Goal: Information Seeking & Learning: Learn about a topic

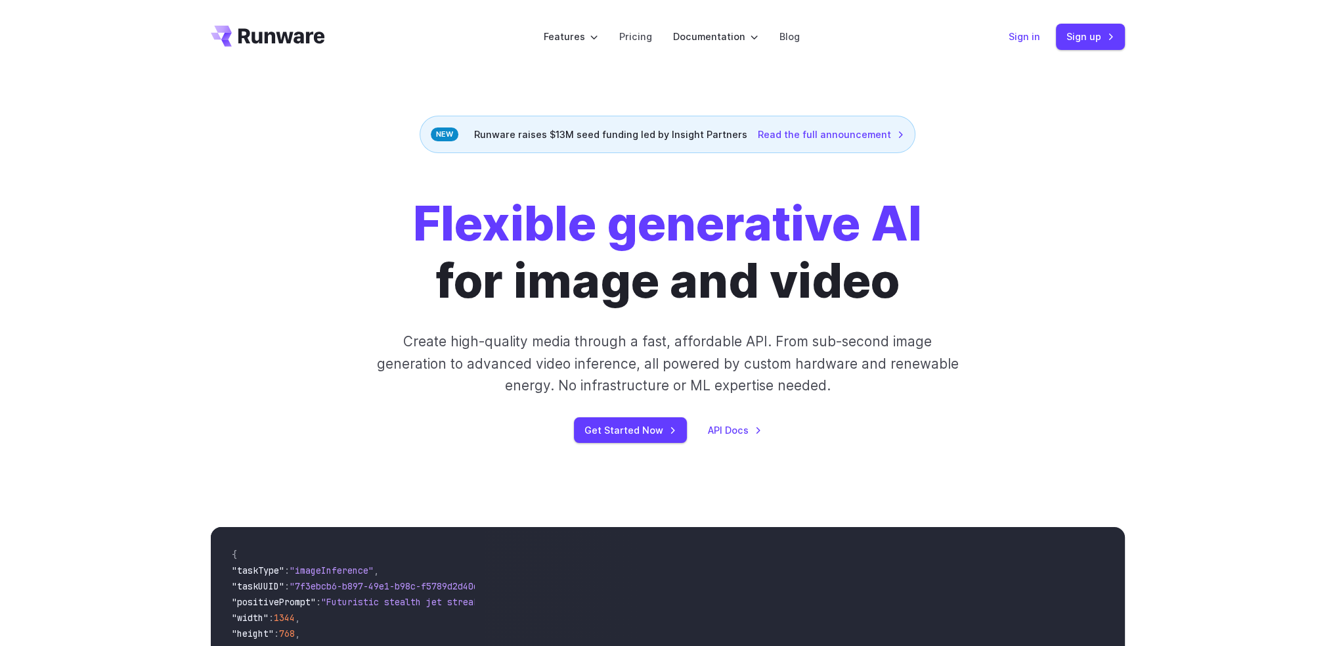
click at [1028, 39] on link "Sign in" at bounding box center [1025, 36] width 32 height 15
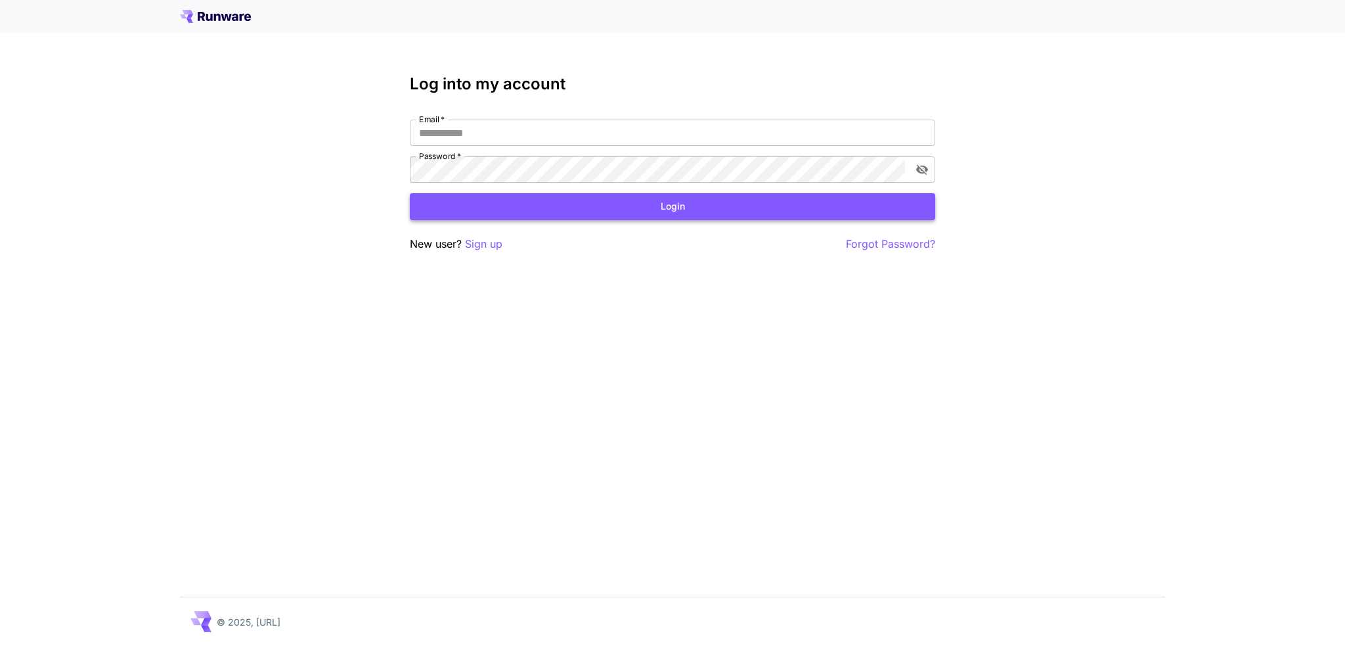
type input "**********"
click at [673, 204] on button "Login" at bounding box center [672, 206] width 525 height 27
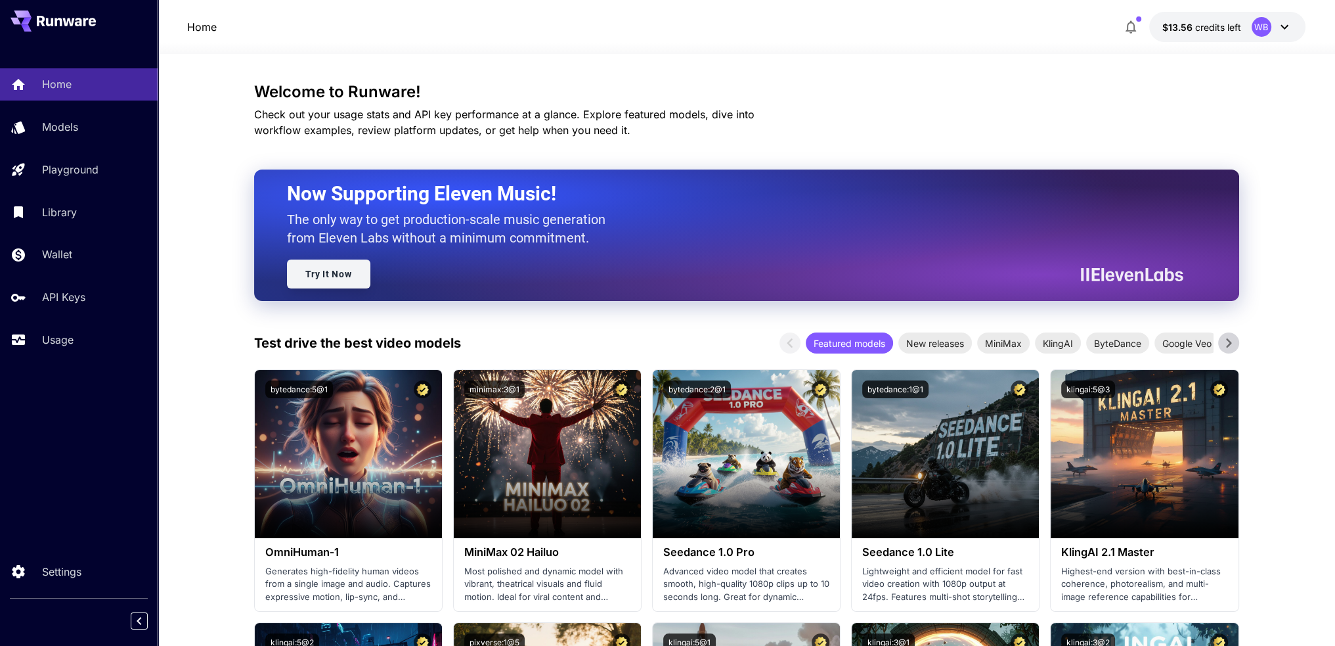
click at [353, 278] on link "Try It Now" at bounding box center [328, 273] width 83 height 29
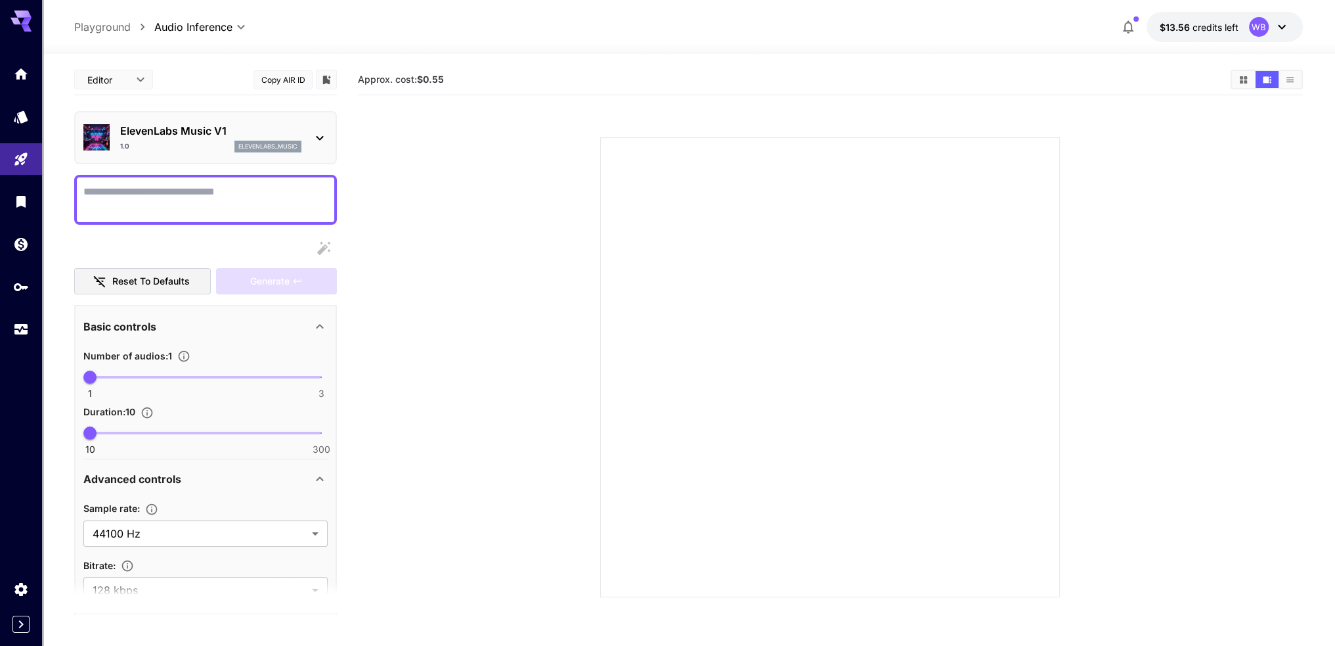
click at [177, 128] on p "ElevenLabs Music V1" at bounding box center [210, 131] width 181 height 16
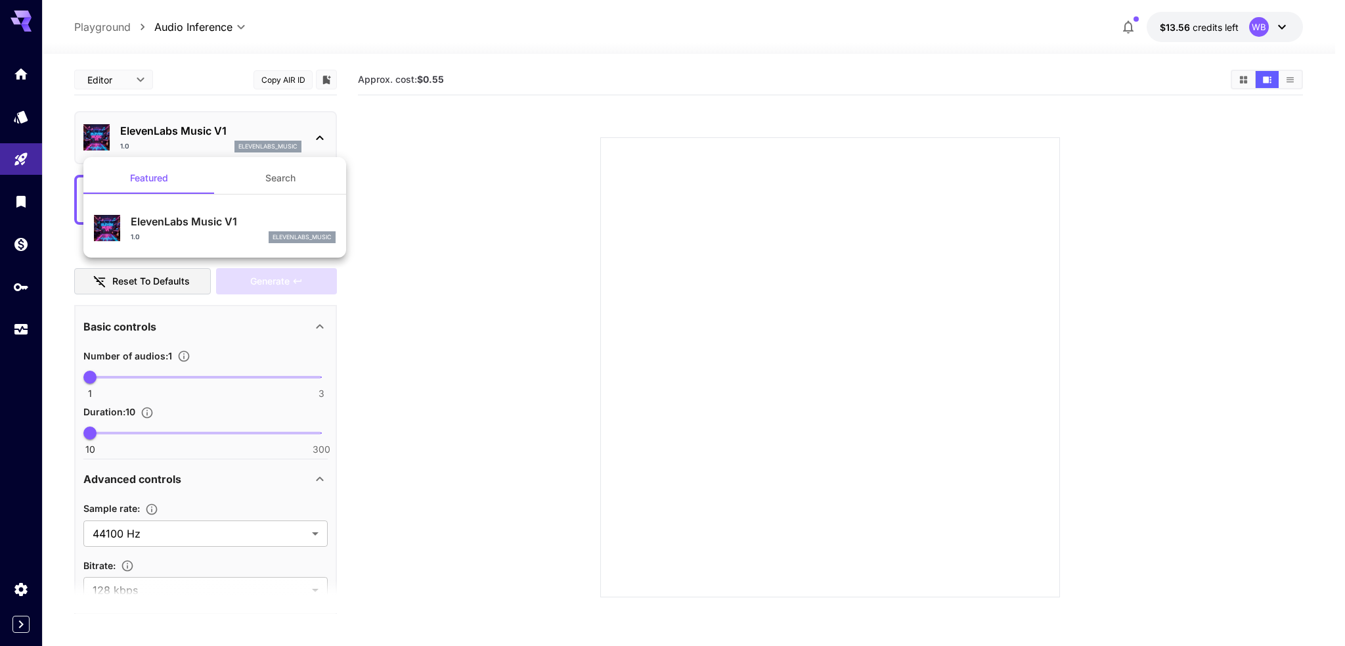
click at [177, 128] on div at bounding box center [672, 323] width 1345 height 646
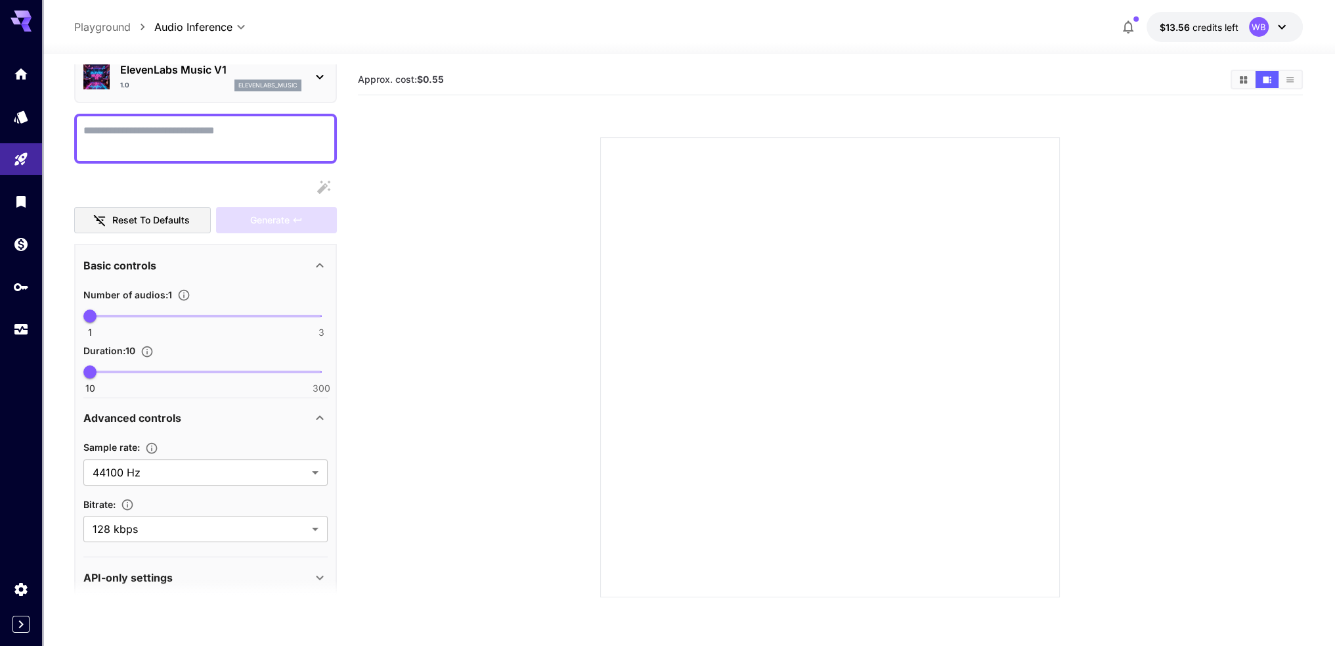
scroll to position [76, 0]
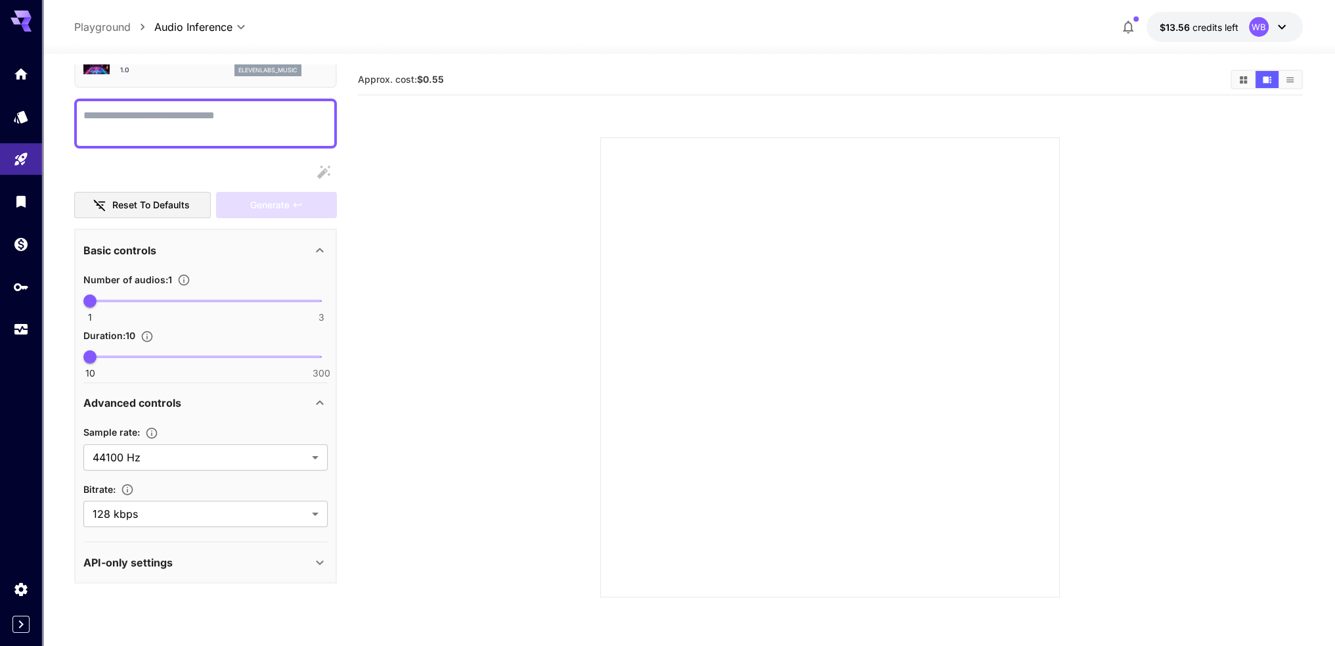
click at [137, 577] on section "API-only settings Display Cost : Display cost in response Output Format : URL ​…" at bounding box center [205, 561] width 244 height 41
click at [144, 560] on p "API-only settings" at bounding box center [127, 562] width 89 height 16
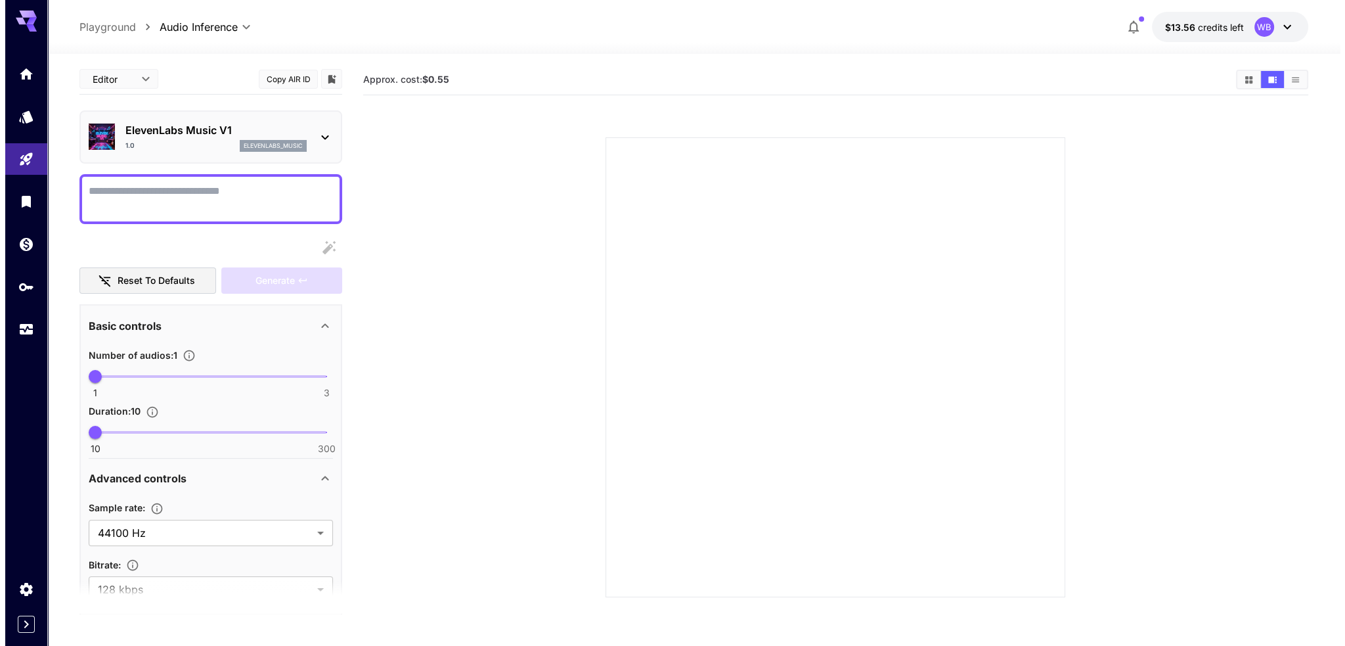
scroll to position [0, 0]
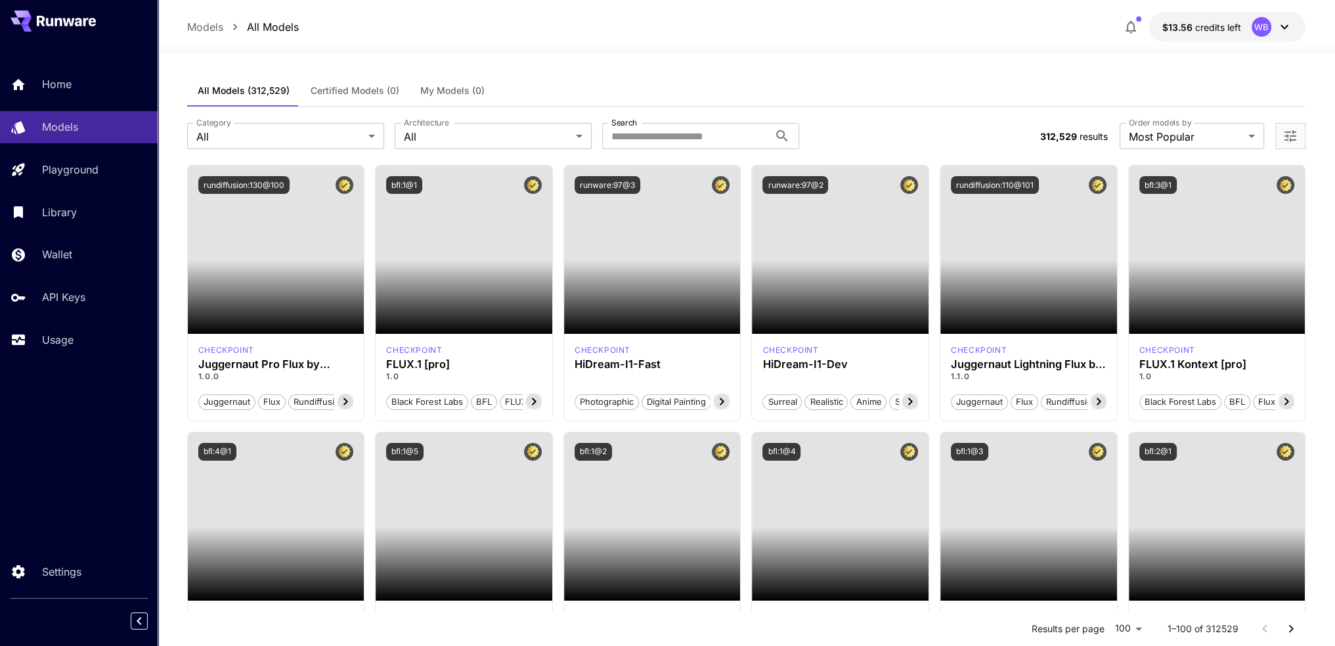
click at [677, 86] on div "All Models (312,529) Certified Models (0) My Models (0)" at bounding box center [746, 91] width 1119 height 32
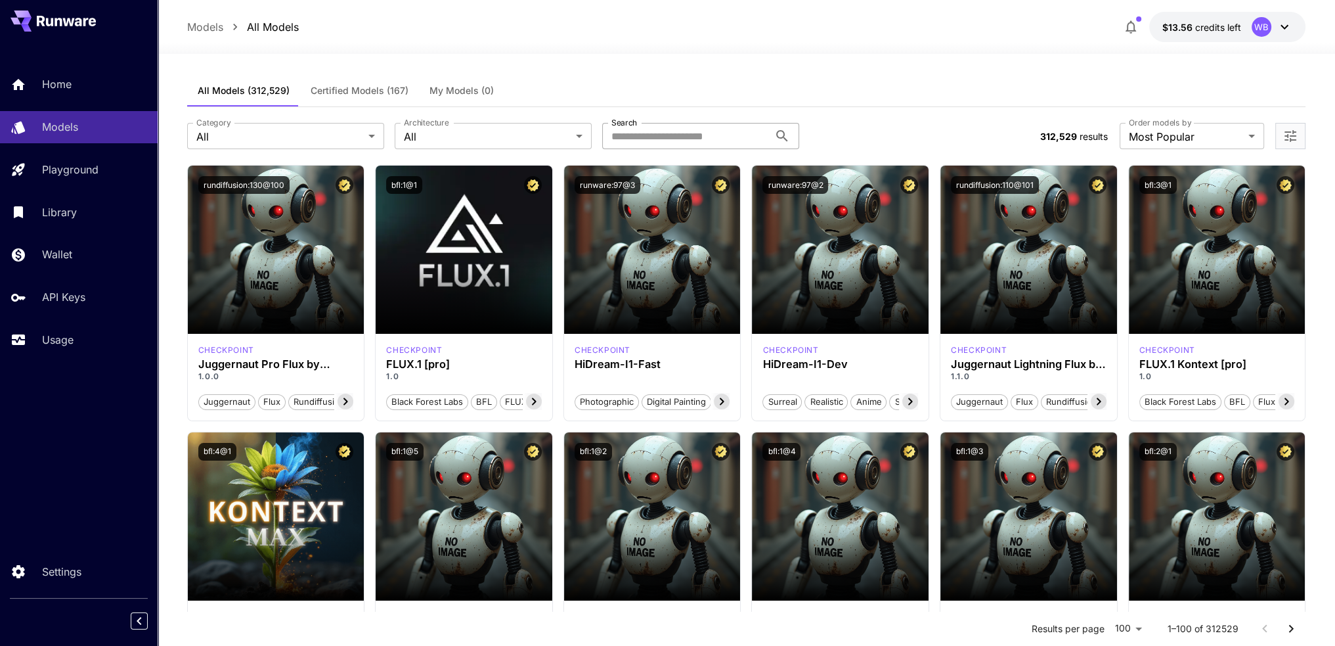
click at [660, 135] on input "Search" at bounding box center [685, 136] width 167 height 26
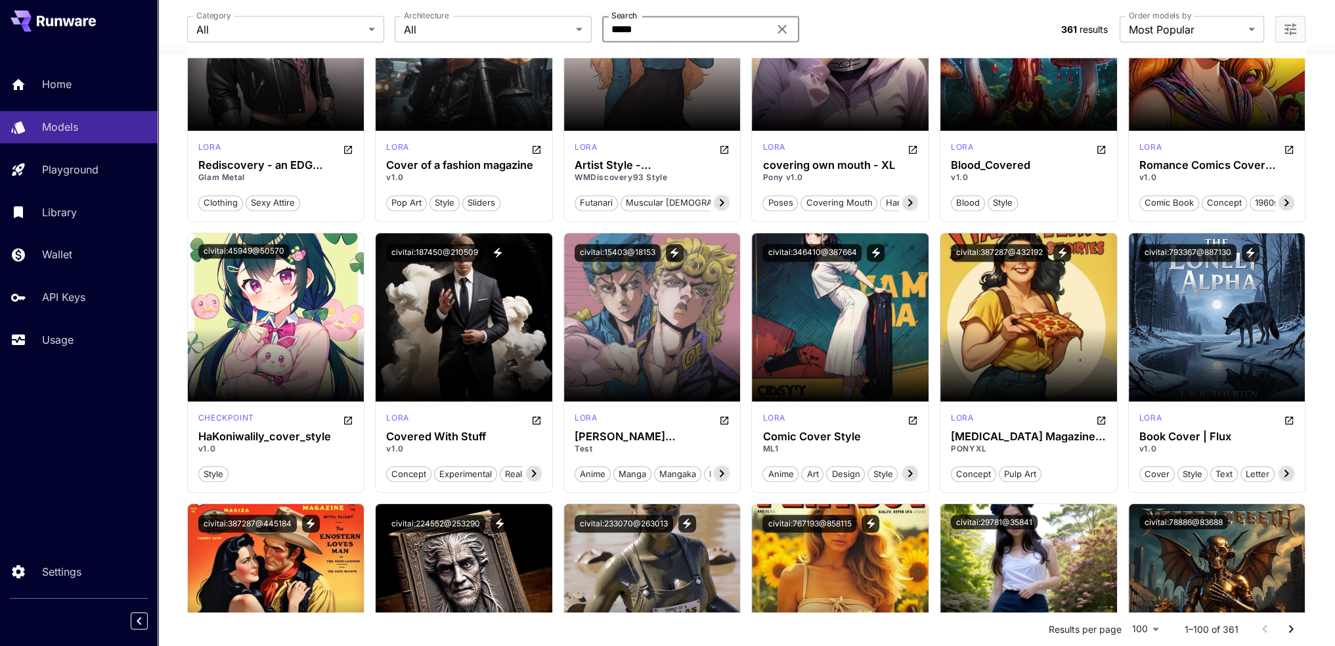
scroll to position [2956, 0]
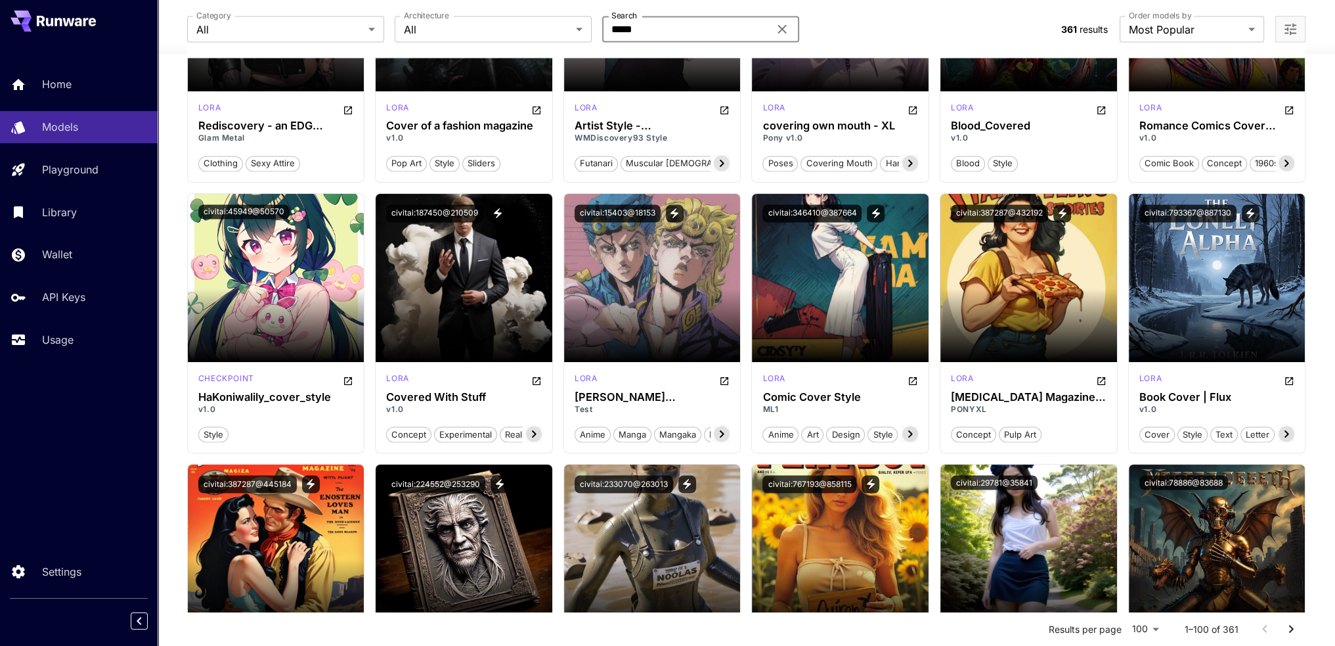
click at [610, 31] on input "*****" at bounding box center [685, 29] width 167 height 26
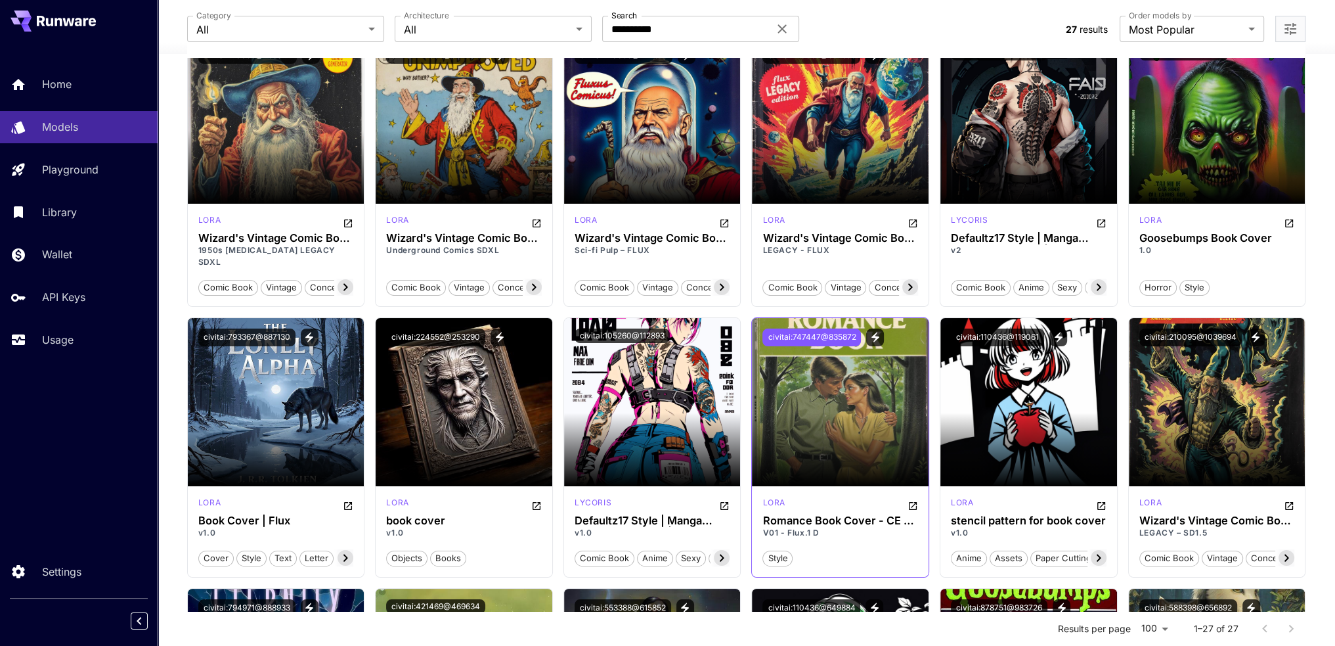
scroll to position [0, 0]
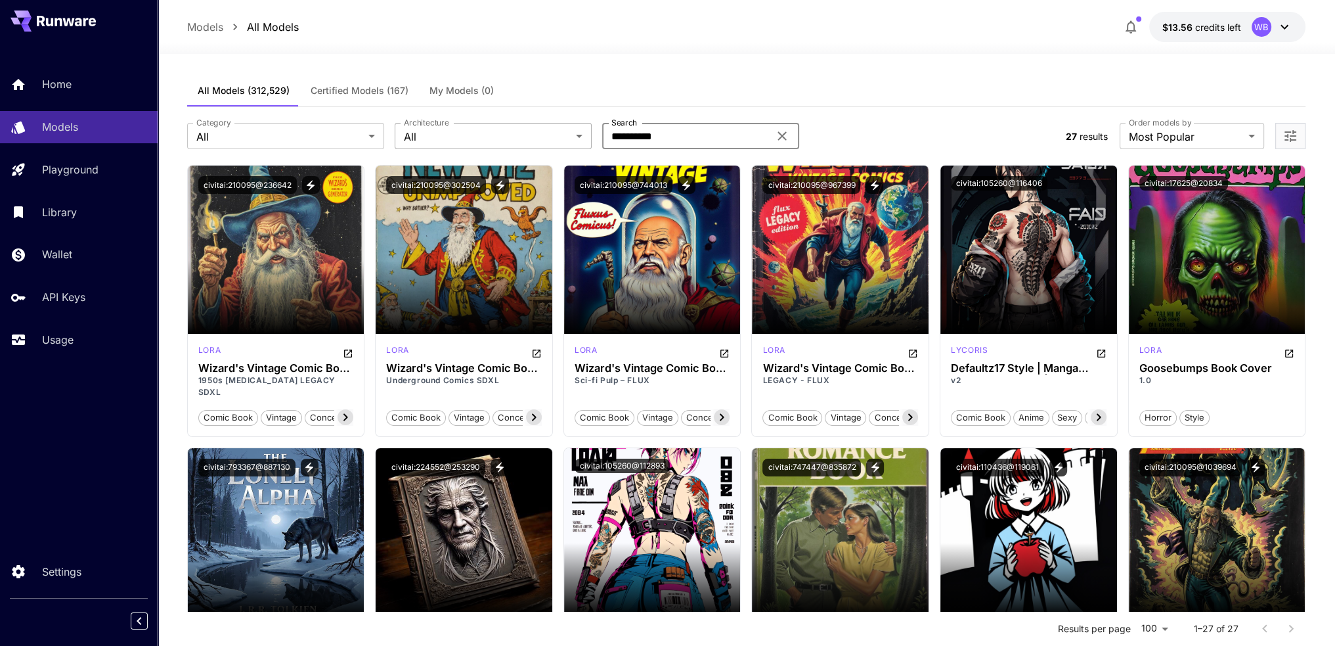
drag, startPoint x: 615, startPoint y: 131, endPoint x: 539, endPoint y: 127, distance: 76.3
click at [539, 127] on div "**********" at bounding box center [621, 136] width 868 height 26
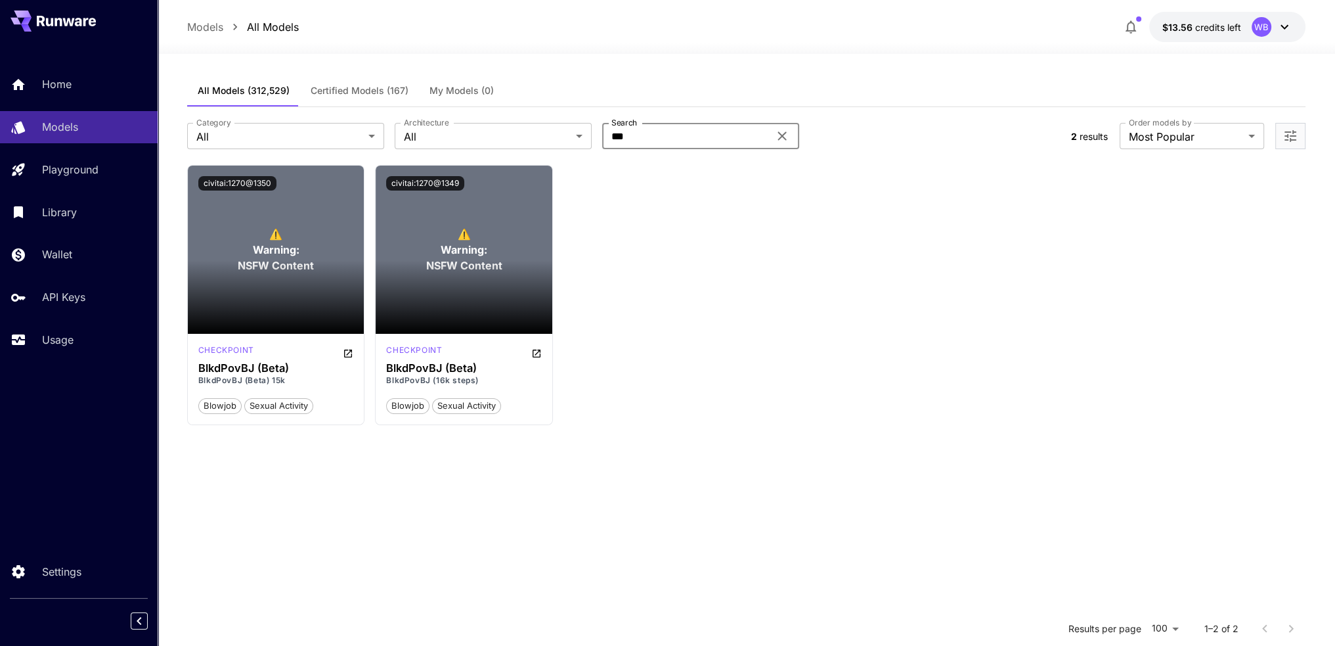
click at [1298, 139] on icon "Open more filters" at bounding box center [1291, 136] width 16 height 16
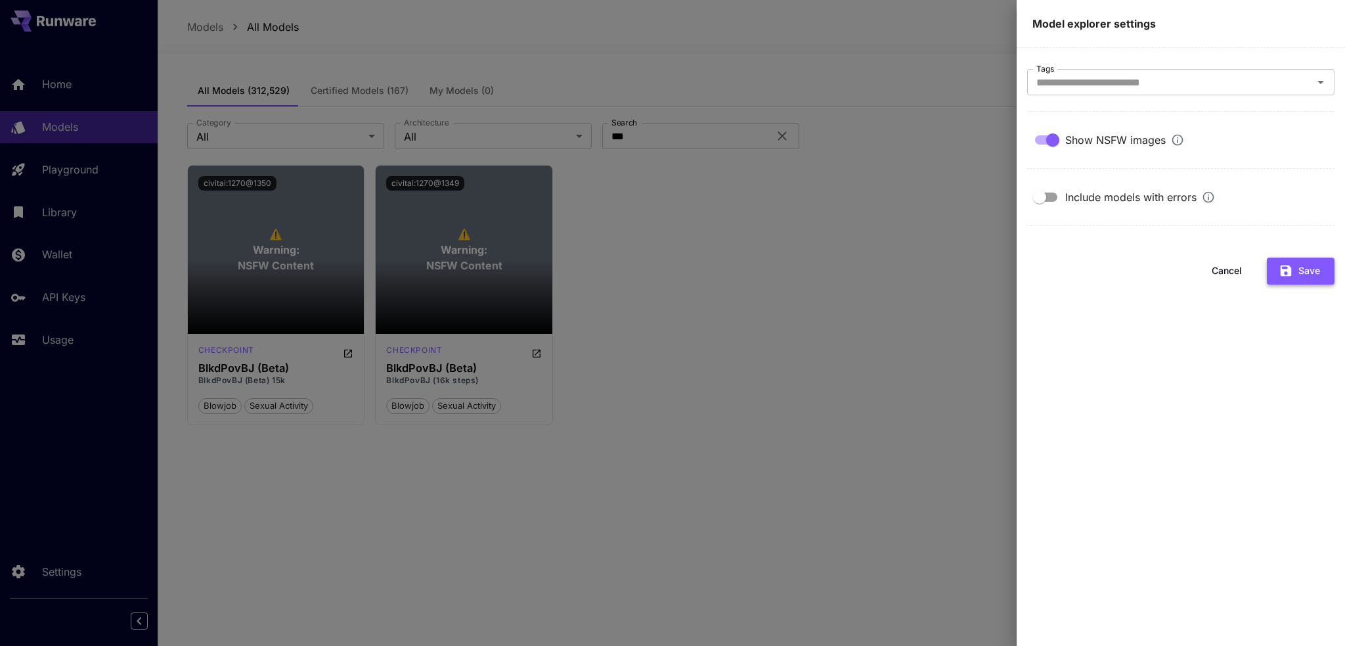
click at [1307, 276] on button "Save" at bounding box center [1301, 270] width 68 height 27
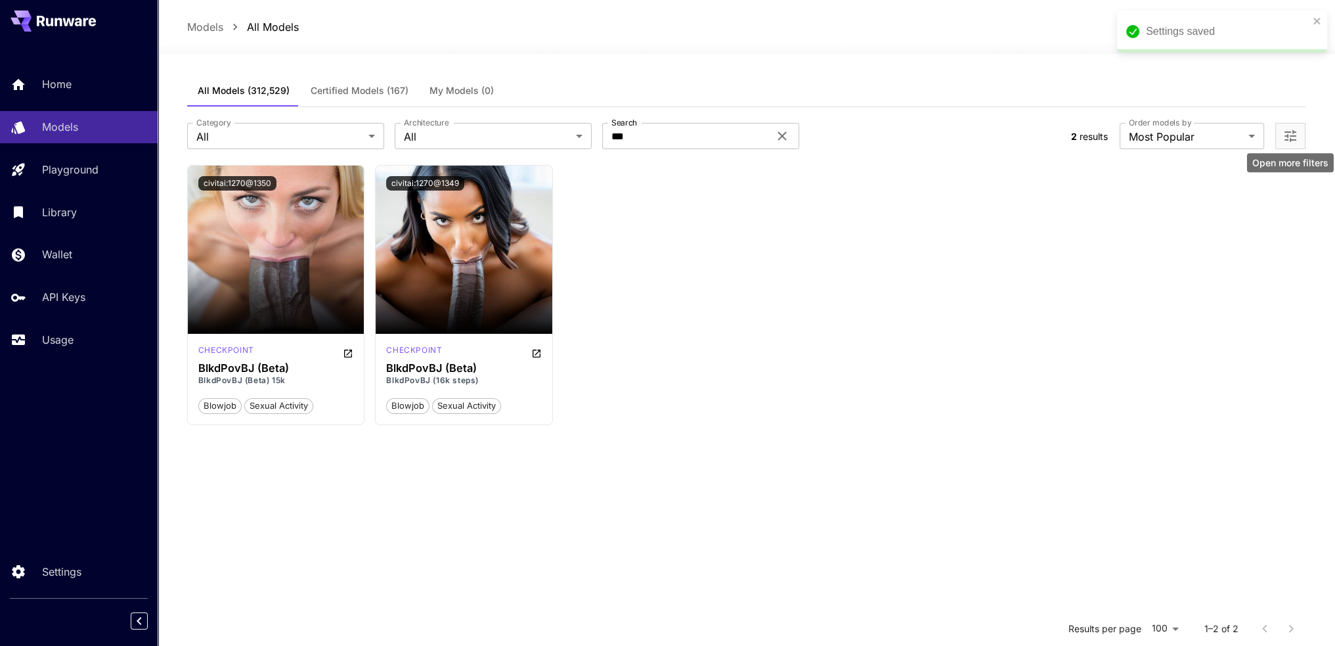
click at [1285, 138] on icon "Open more filters" at bounding box center [1291, 136] width 16 height 16
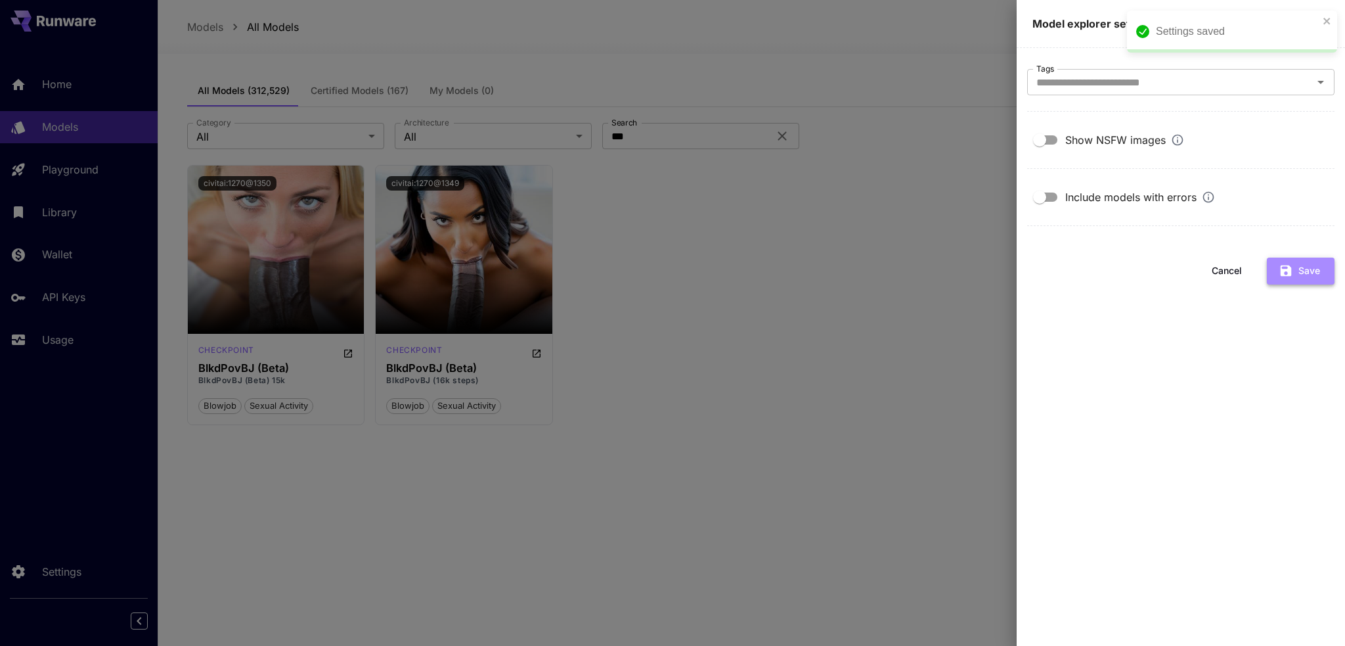
click at [1285, 268] on icon "button" at bounding box center [1286, 270] width 14 height 14
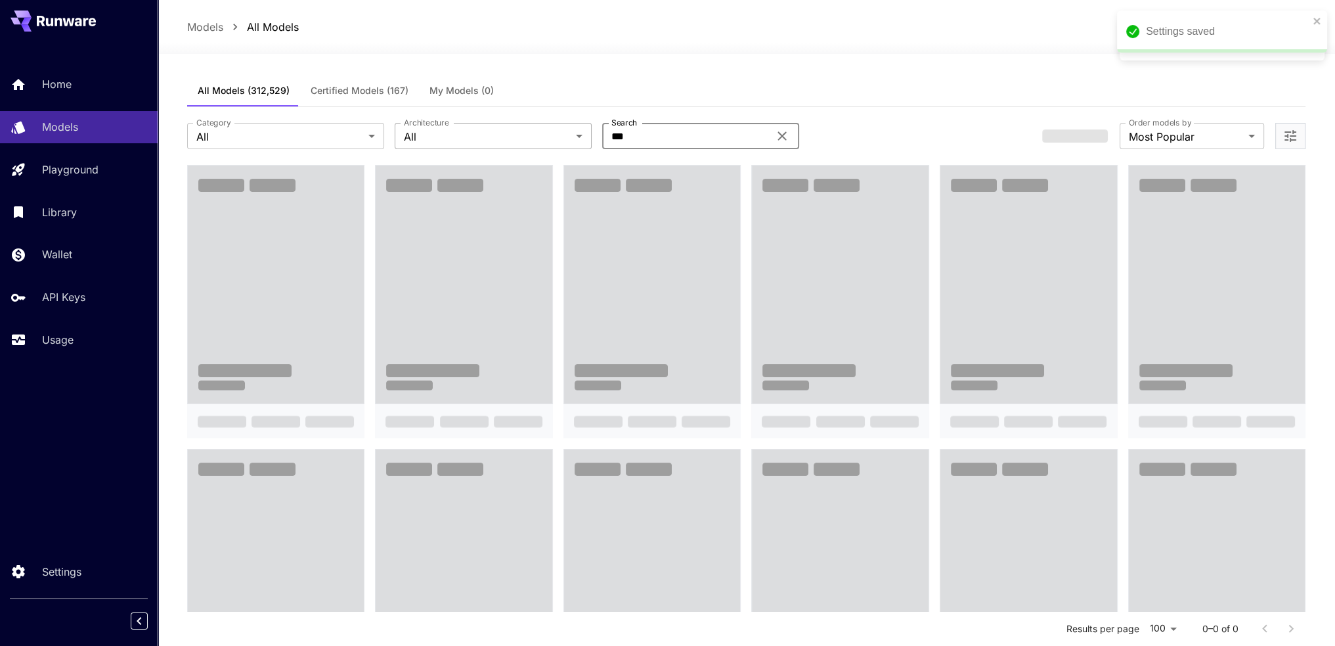
drag, startPoint x: 662, startPoint y: 136, endPoint x: 567, endPoint y: 133, distance: 94.6
click at [567, 133] on div "Category All *** Category Architecture All *** Architecture Search *** Search" at bounding box center [609, 136] width 845 height 26
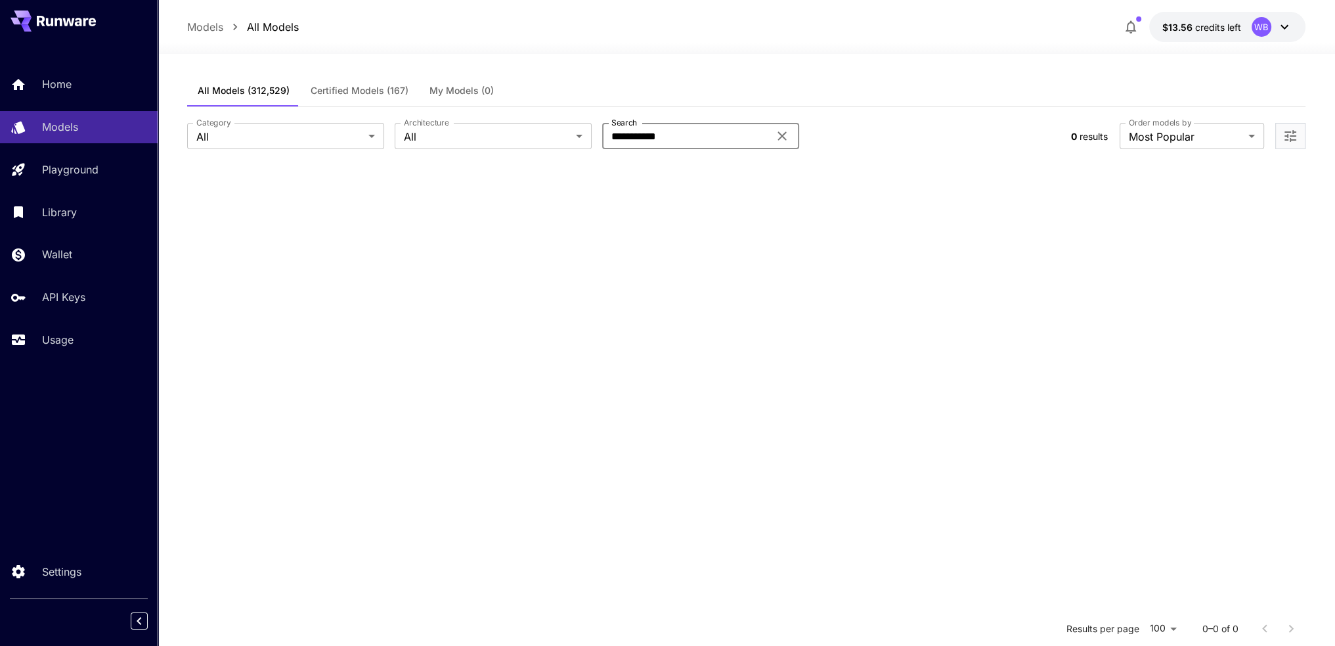
drag, startPoint x: 598, startPoint y: 131, endPoint x: 441, endPoint y: 114, distance: 158.6
click at [441, 113] on div "**********" at bounding box center [746, 136] width 1119 height 58
type input "****"
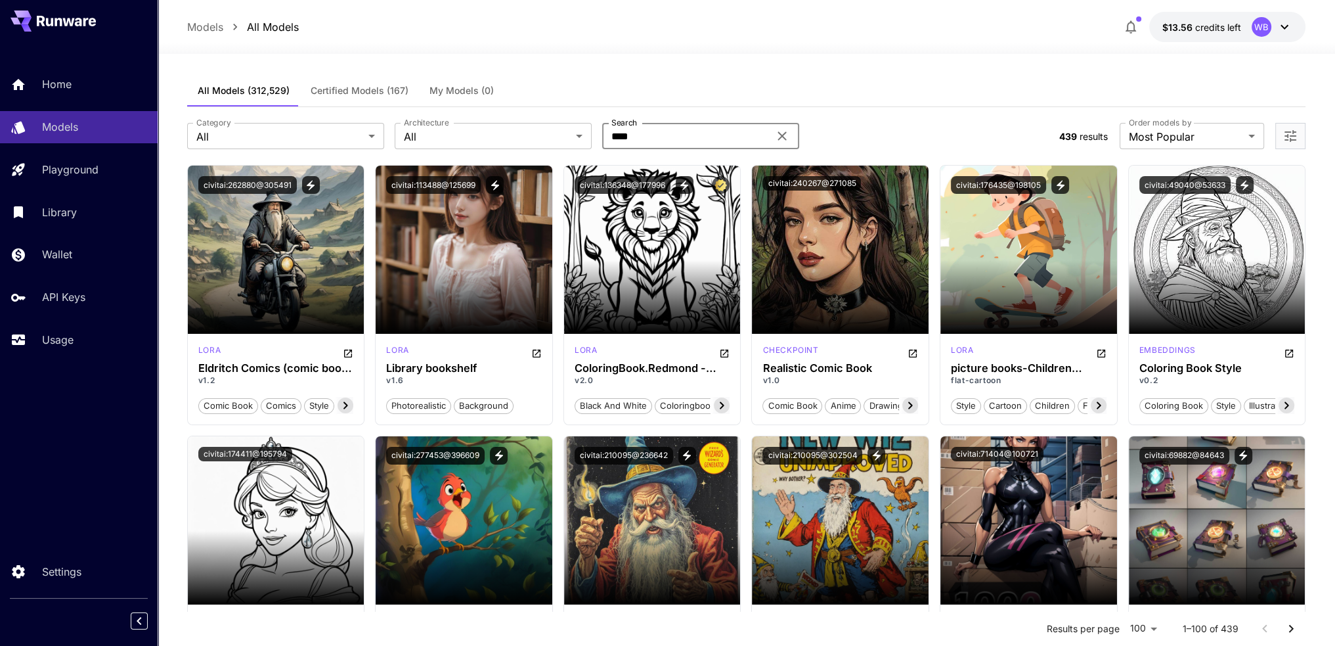
click at [357, 85] on span "Certified Models (167)" at bounding box center [360, 91] width 98 height 12
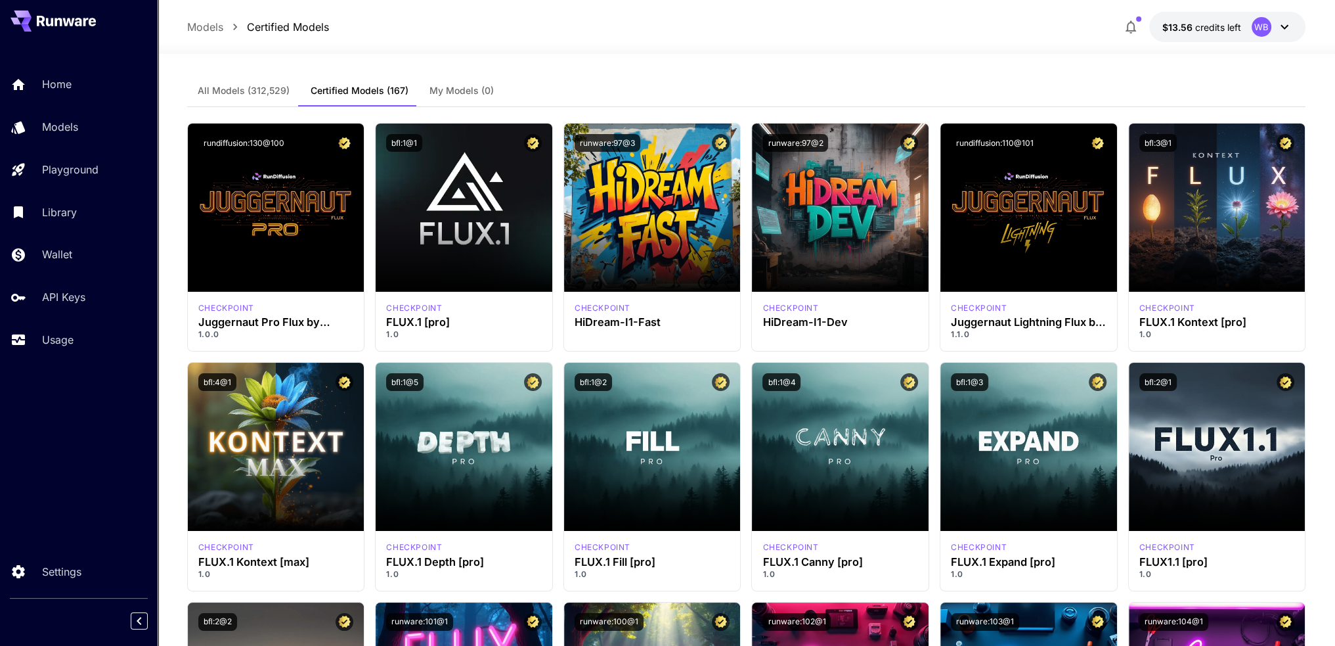
click at [240, 91] on span "All Models (312,529)" at bounding box center [244, 91] width 92 height 12
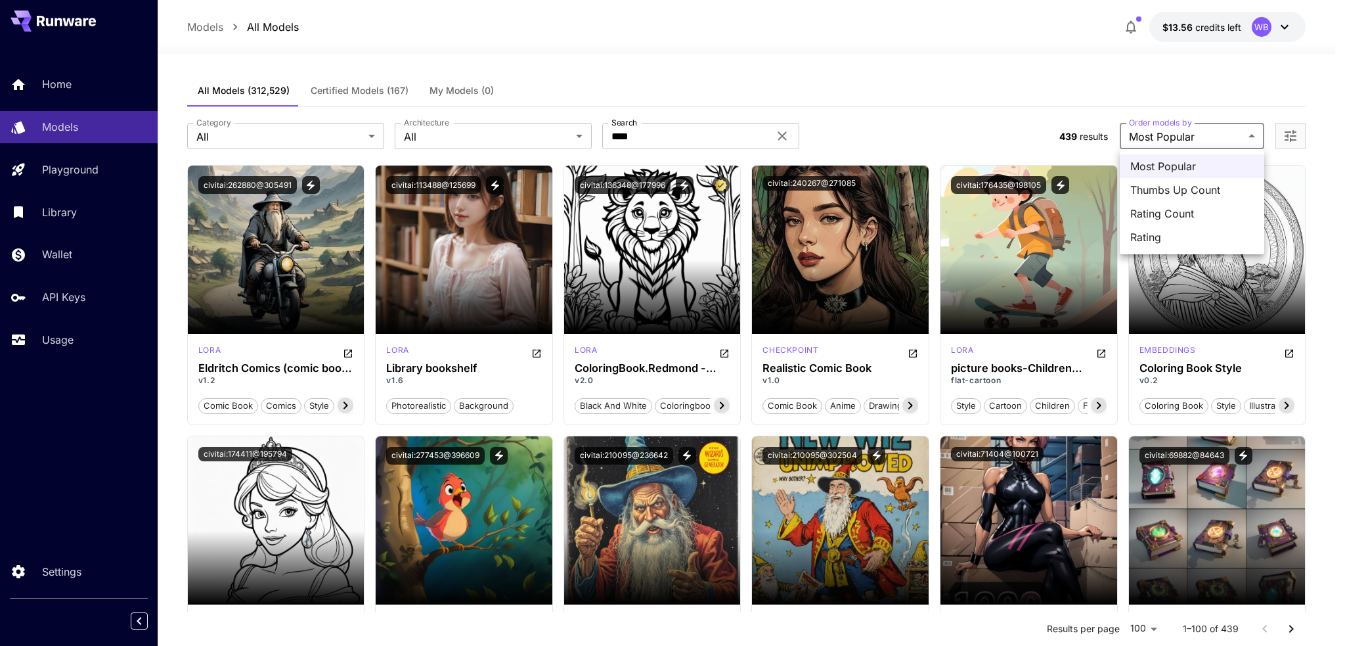
click at [1175, 233] on span "Rating" at bounding box center [1191, 237] width 123 height 16
type input "******"
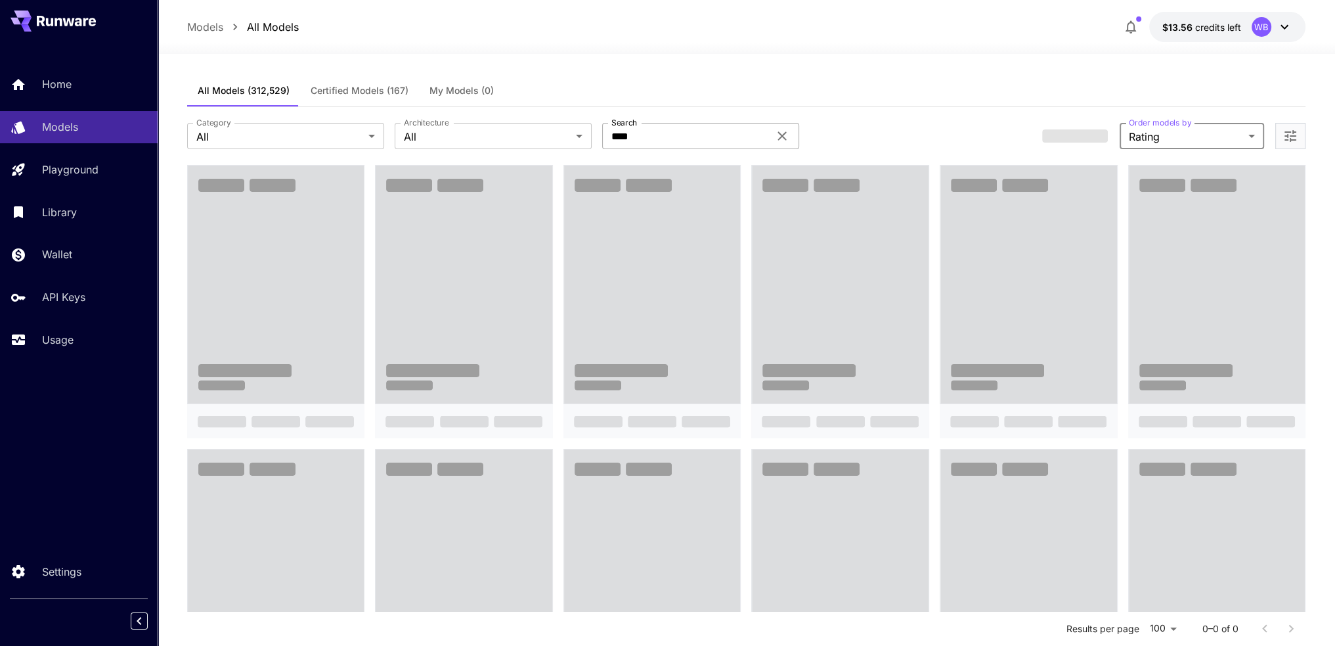
click at [782, 137] on icon at bounding box center [782, 136] width 16 height 16
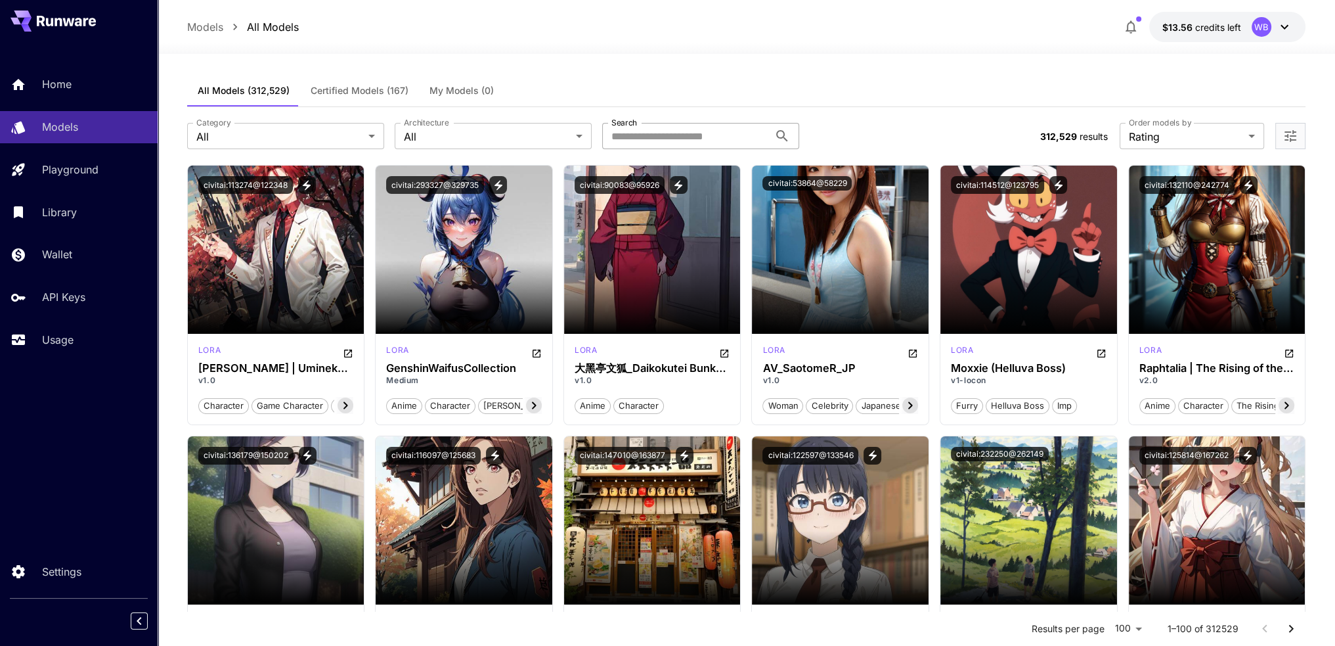
click at [1148, 127] on label "Order models by" at bounding box center [1160, 122] width 62 height 11
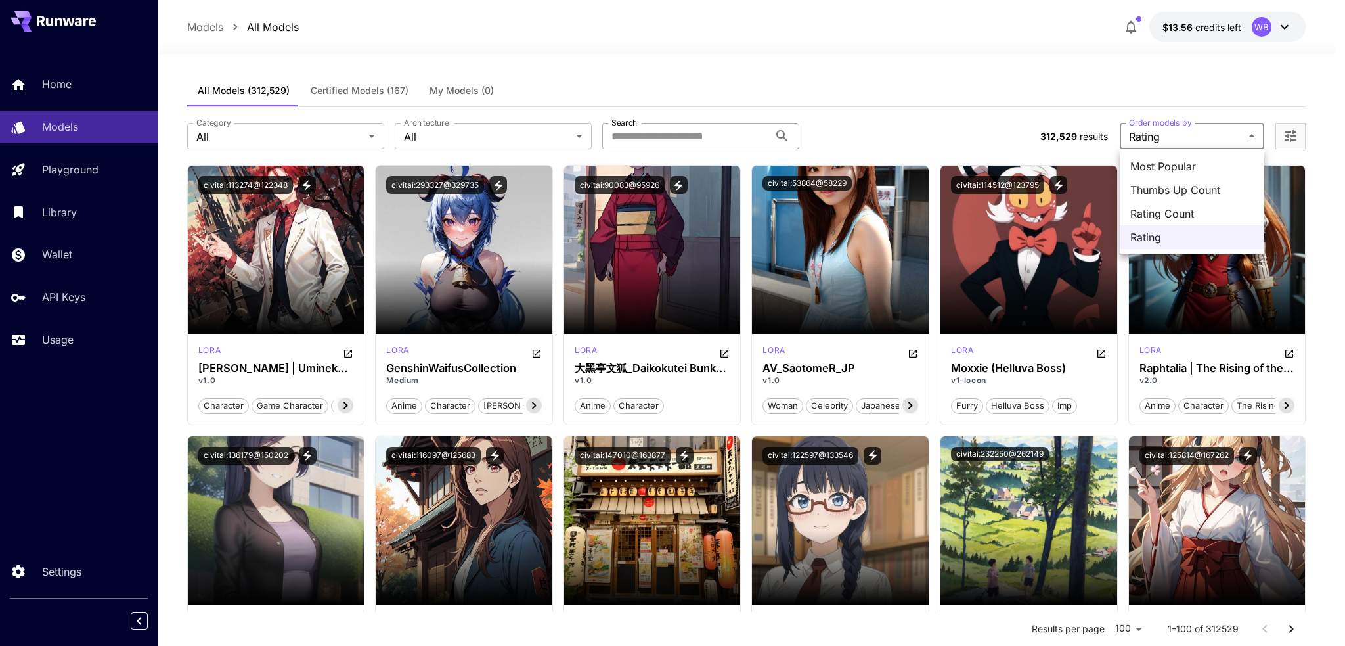
click at [1197, 192] on span "Thumbs Up Count" at bounding box center [1191, 190] width 123 height 16
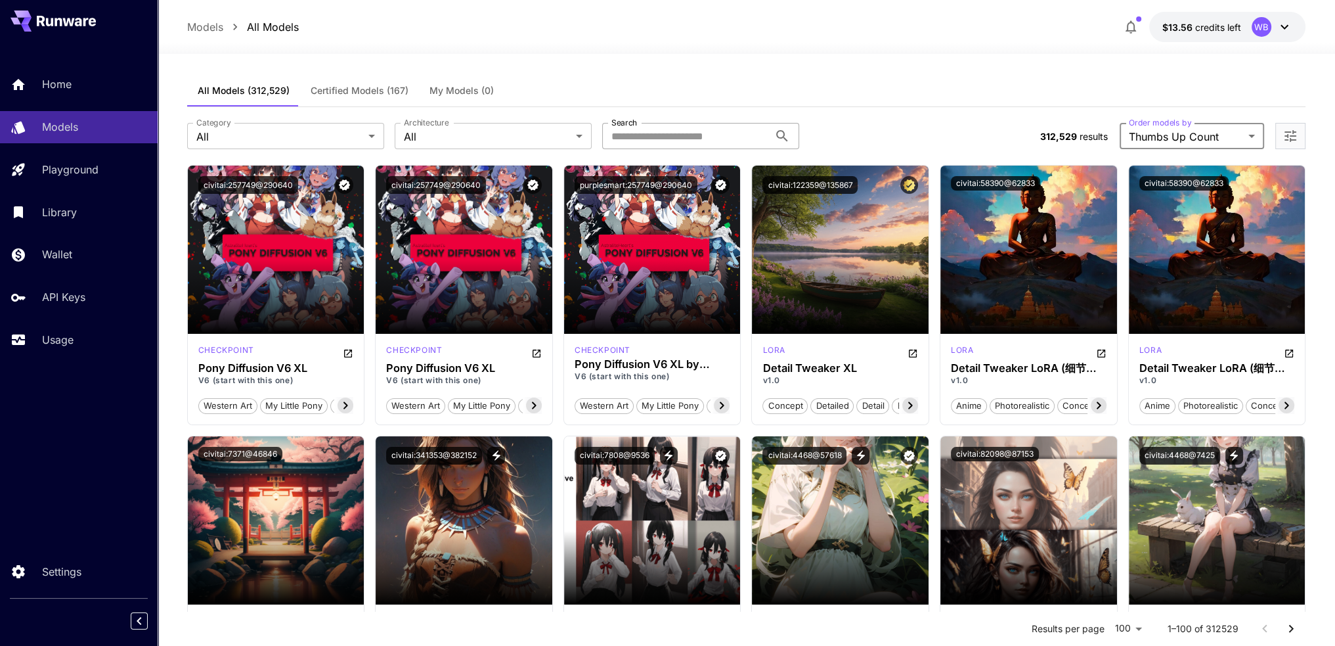
click at [1298, 143] on icon "Open more filters" at bounding box center [1291, 136] width 16 height 16
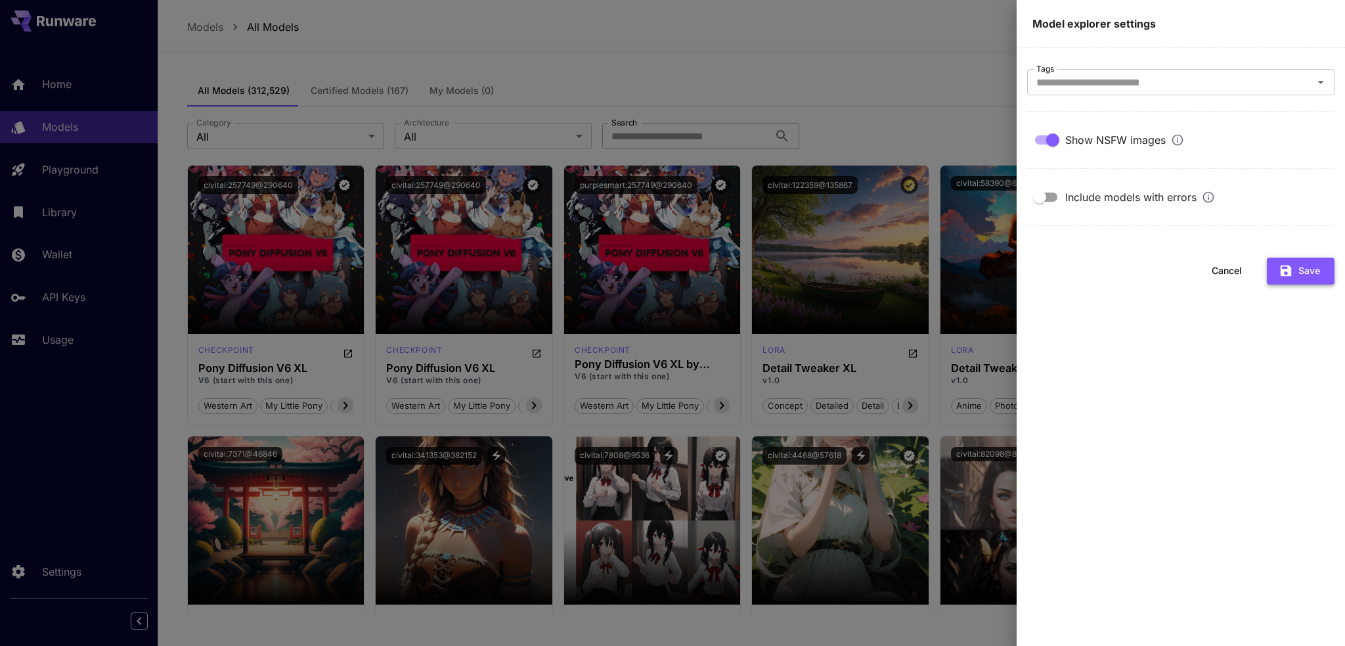
click at [1274, 268] on button "Save" at bounding box center [1301, 270] width 68 height 27
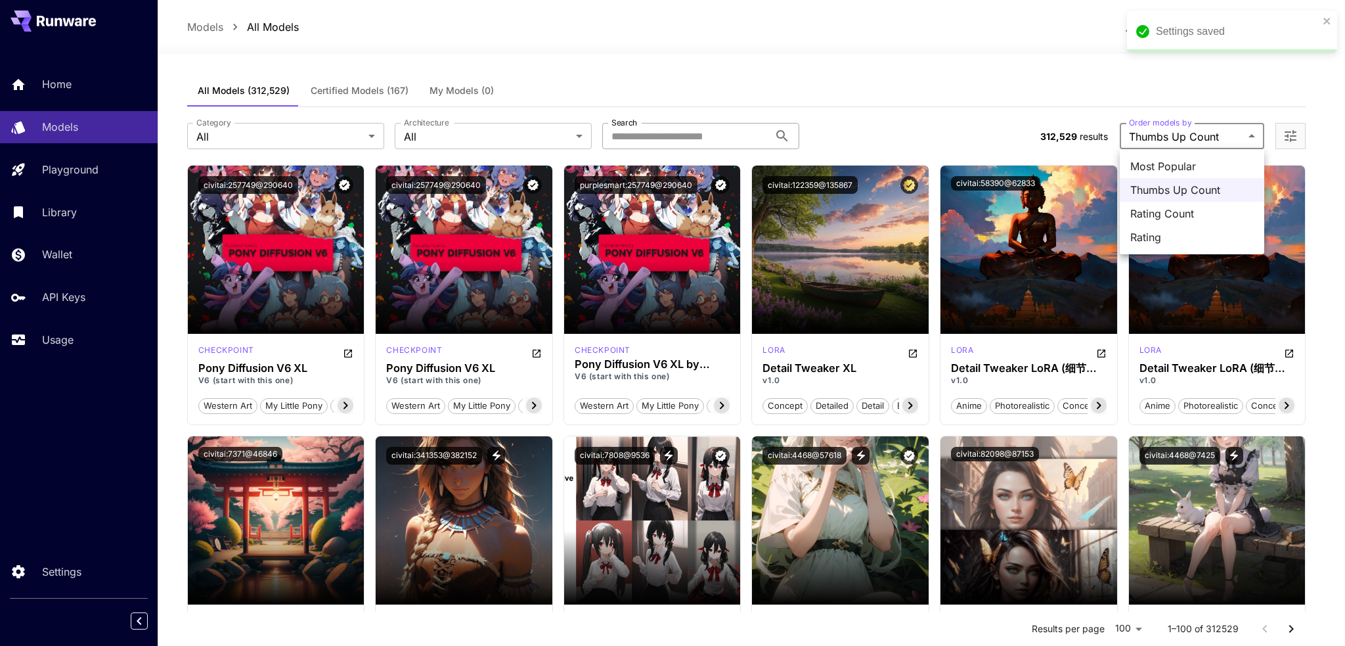
click at [1197, 214] on span "Rating Count" at bounding box center [1191, 214] width 123 height 16
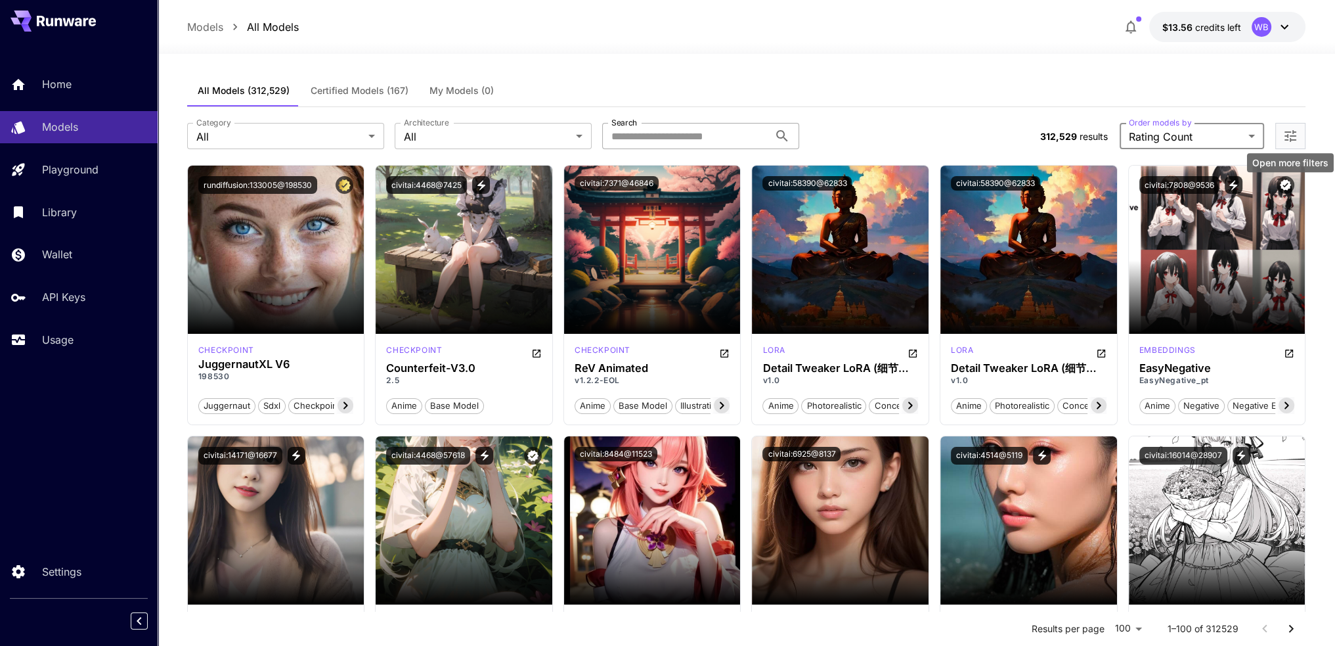
click at [1285, 137] on icon "Open more filters" at bounding box center [1291, 136] width 16 height 16
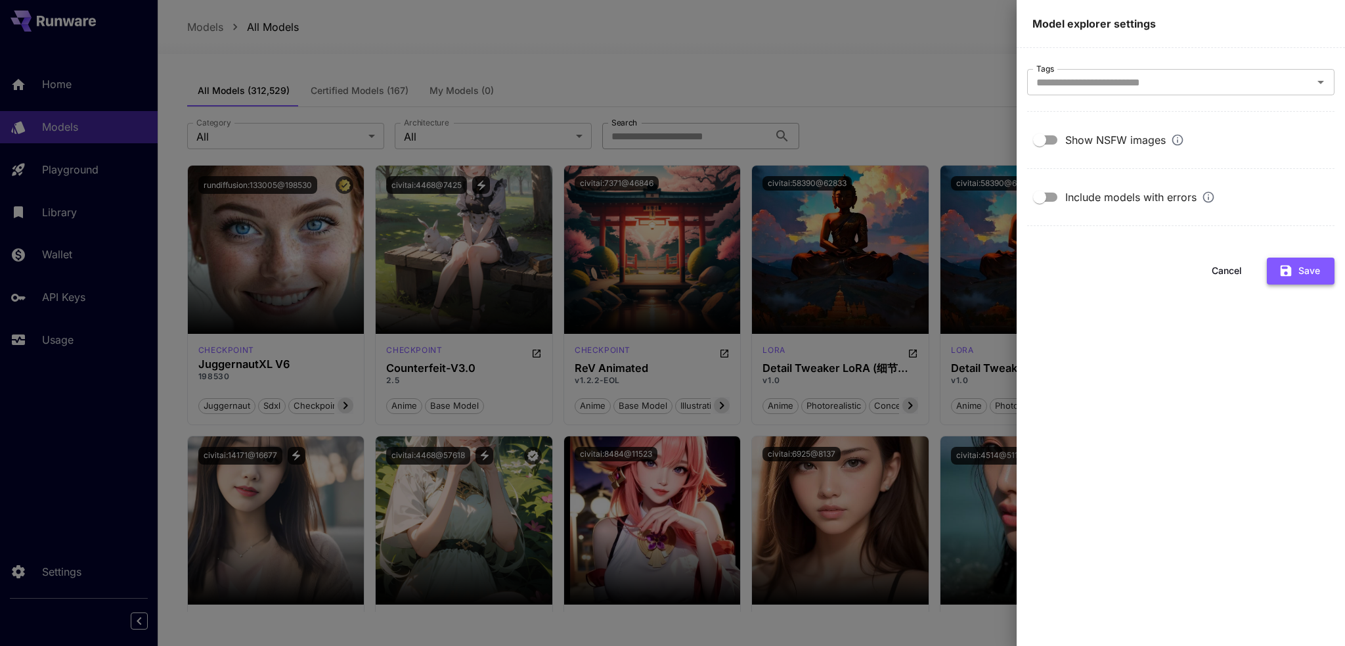
click at [1312, 271] on button "Save" at bounding box center [1301, 270] width 68 height 27
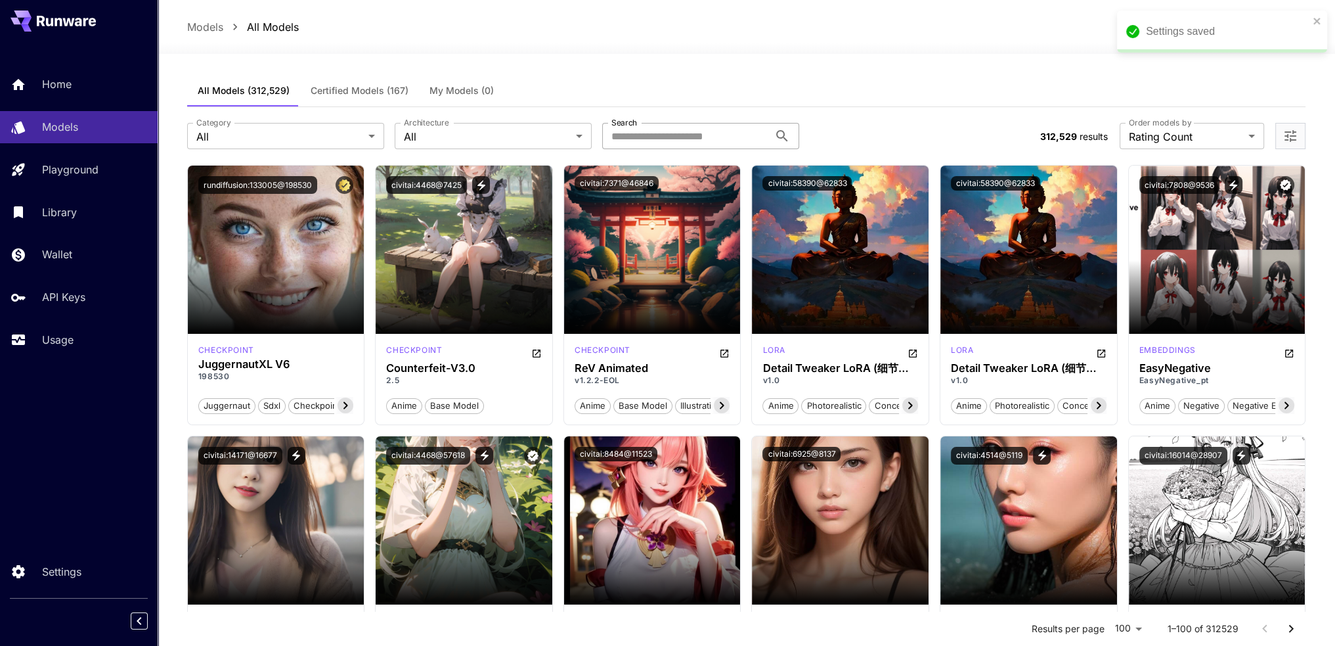
click at [672, 141] on input "Search" at bounding box center [685, 136] width 167 height 26
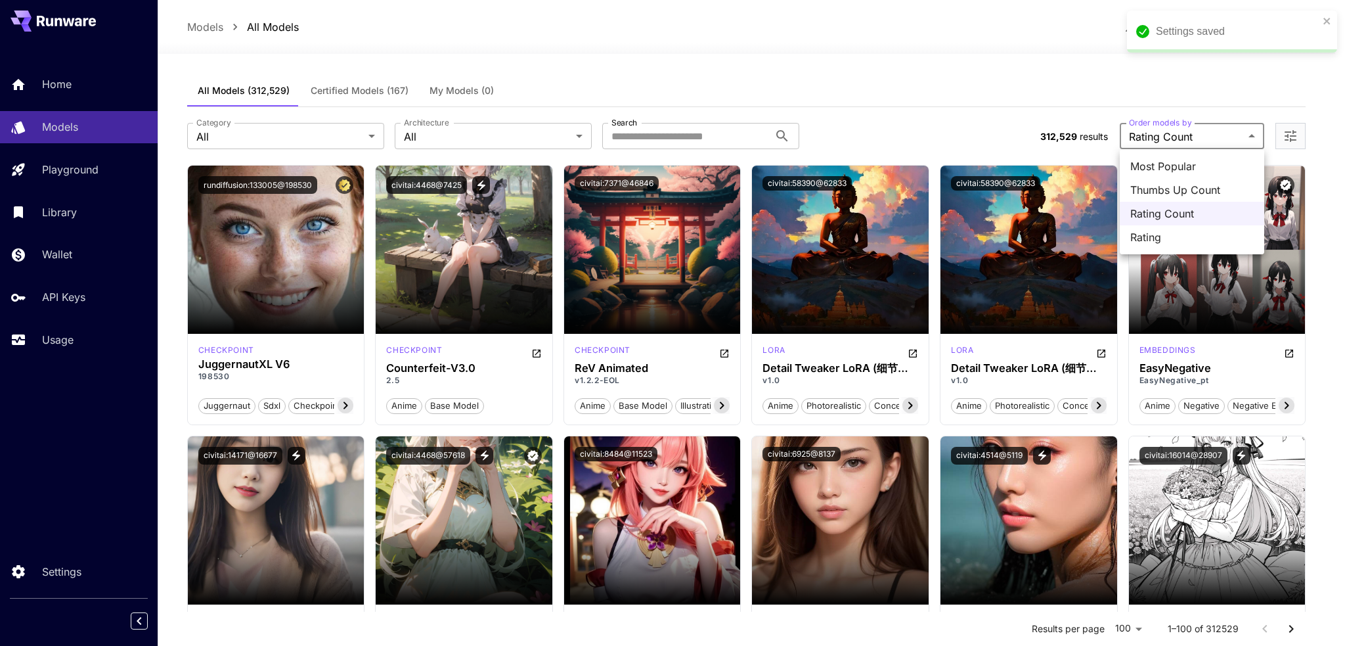
click at [1187, 164] on span "Most Popular" at bounding box center [1191, 166] width 123 height 16
type input "**********"
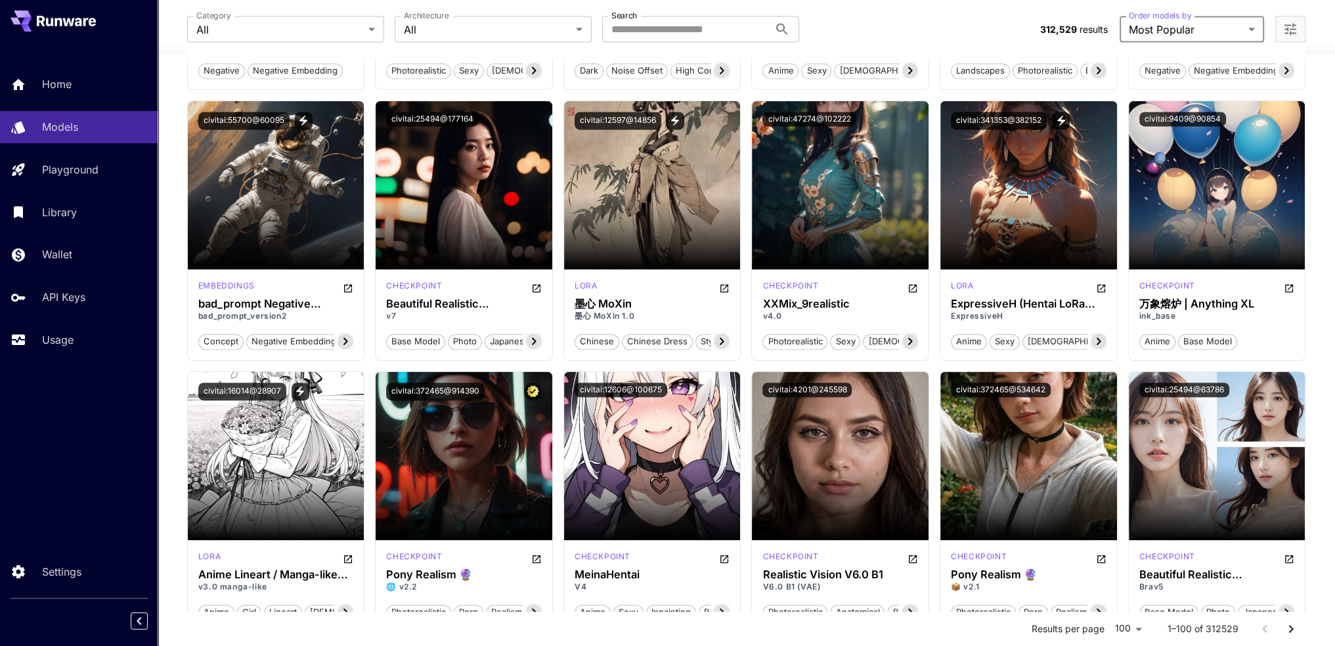
scroll to position [2129, 0]
